Goal: Browse casually: Explore the website without a specific task or goal

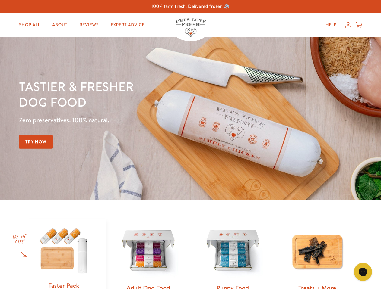
click at [190, 145] on div "Tastier & fresher dog food Zero preservatives. 100% natural. Try Now" at bounding box center [133, 119] width 228 height 80
click at [363, 272] on icon "Gorgias live chat" at bounding box center [363, 272] width 6 height 6
